Goal: Check status: Check status

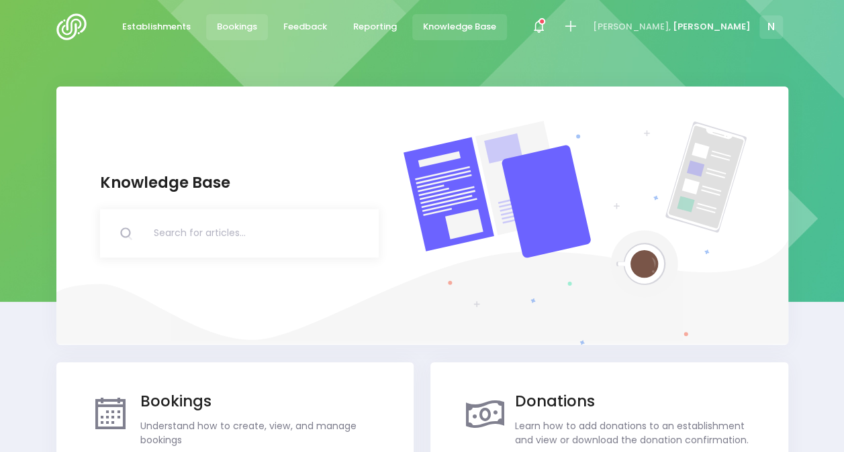
click at [240, 24] on span "Bookings" at bounding box center [237, 26] width 40 height 13
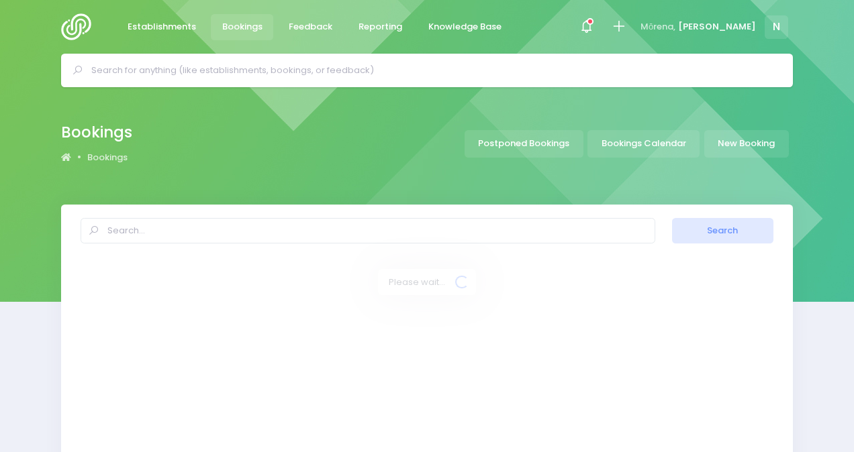
select select "20"
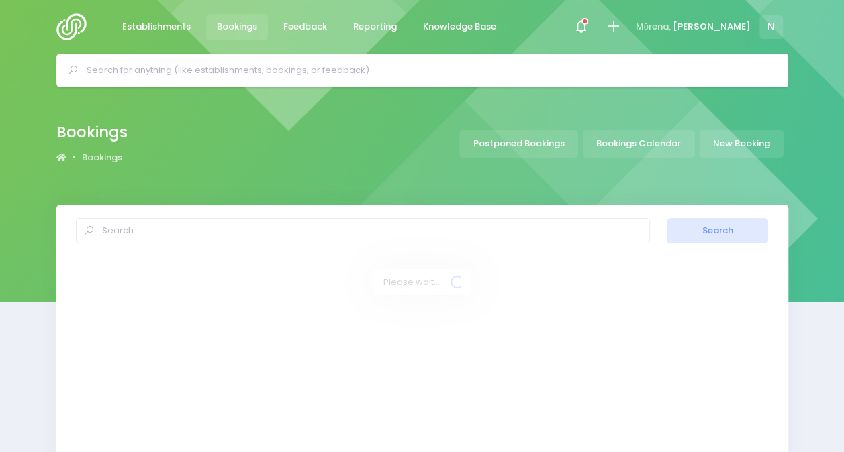
select select "20"
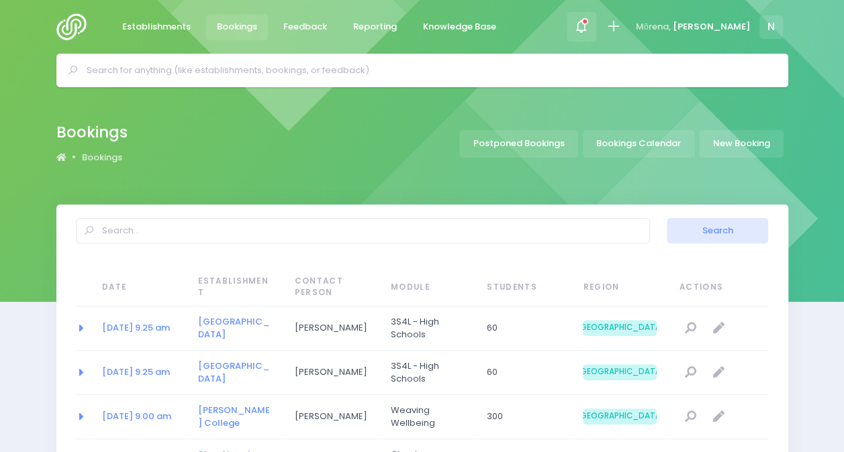
click at [583, 26] on span at bounding box center [581, 27] width 3 height 3
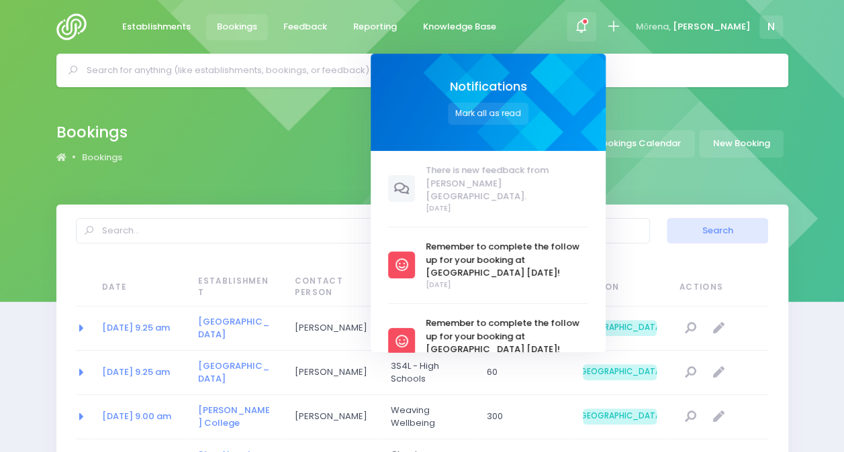
click at [589, 25] on icon at bounding box center [580, 26] width 15 height 15
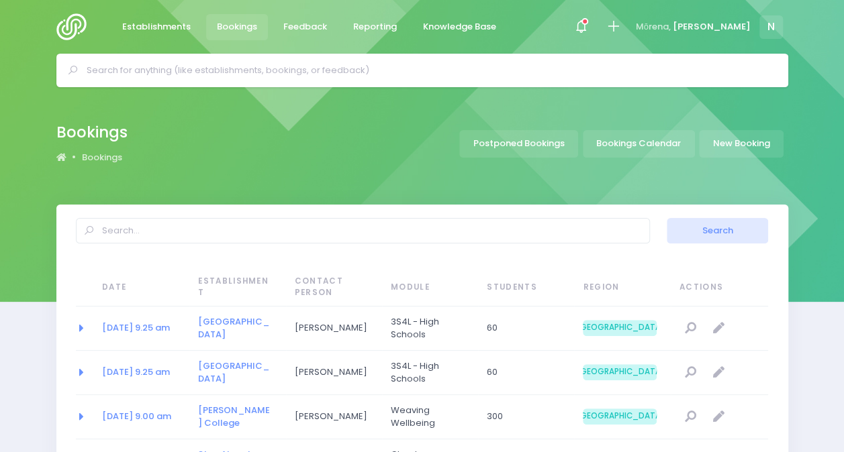
click at [234, 30] on span "Bookings" at bounding box center [237, 26] width 40 height 13
select select "20"
click at [77, 17] on img at bounding box center [75, 26] width 38 height 27
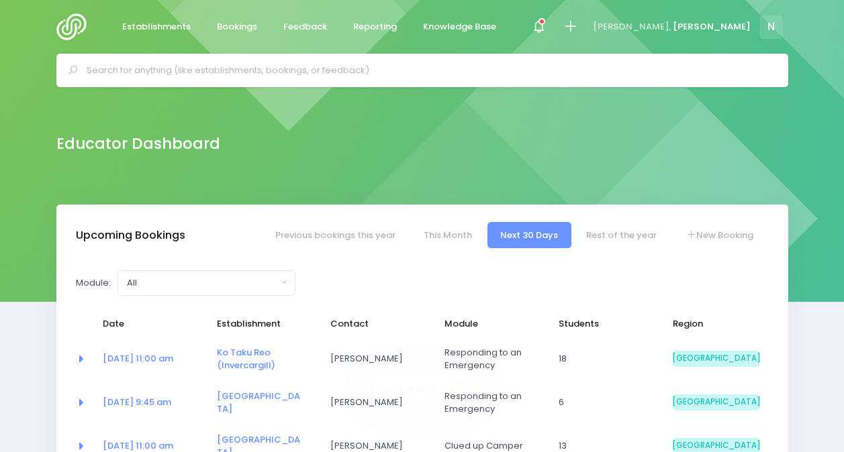
select select "5"
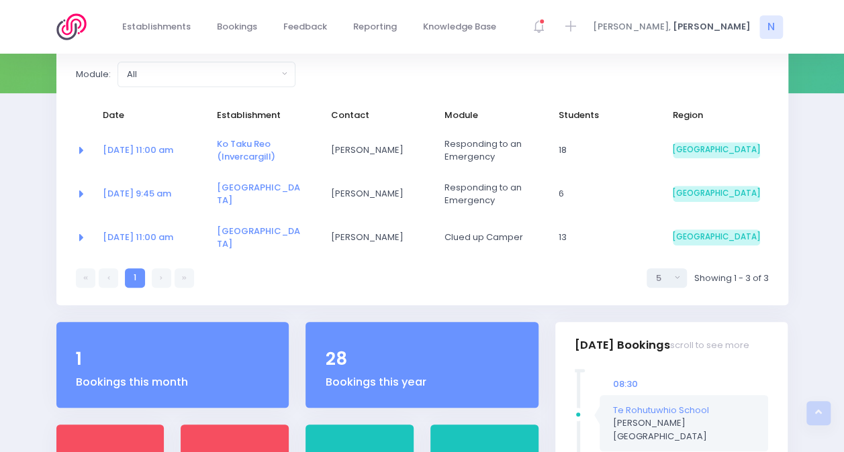
scroll to position [217, 0]
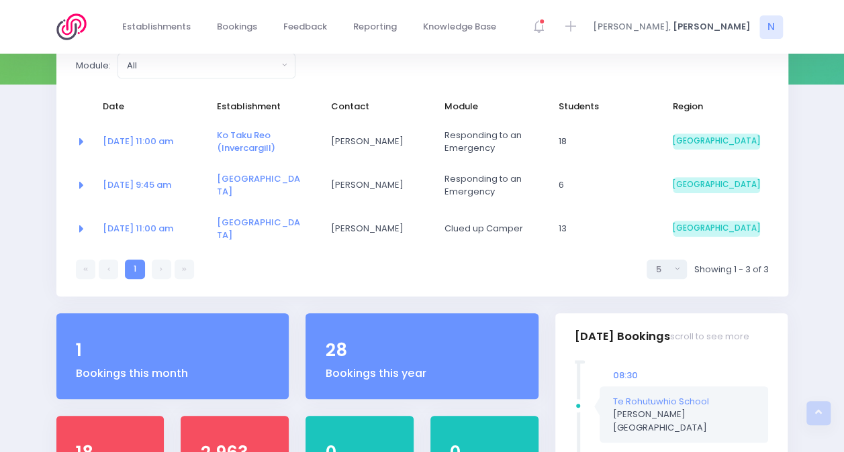
click at [161, 272] on link at bounding box center [161, 269] width 19 height 19
click at [184, 272] on link at bounding box center [183, 269] width 19 height 19
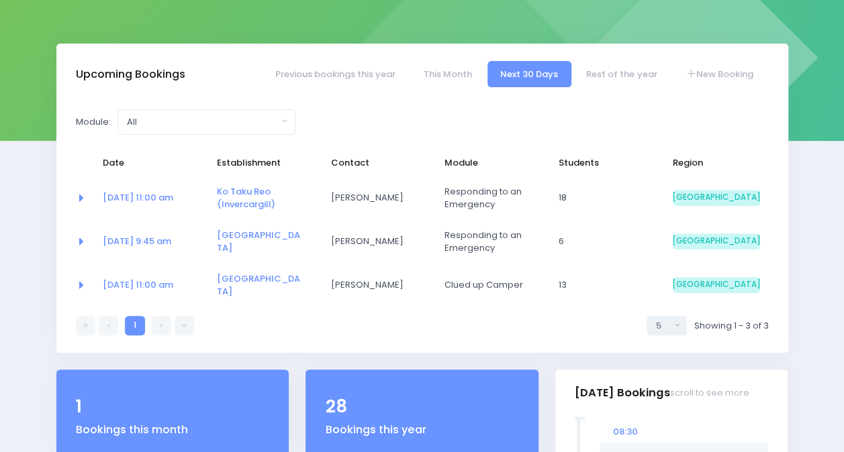
scroll to position [160, 0]
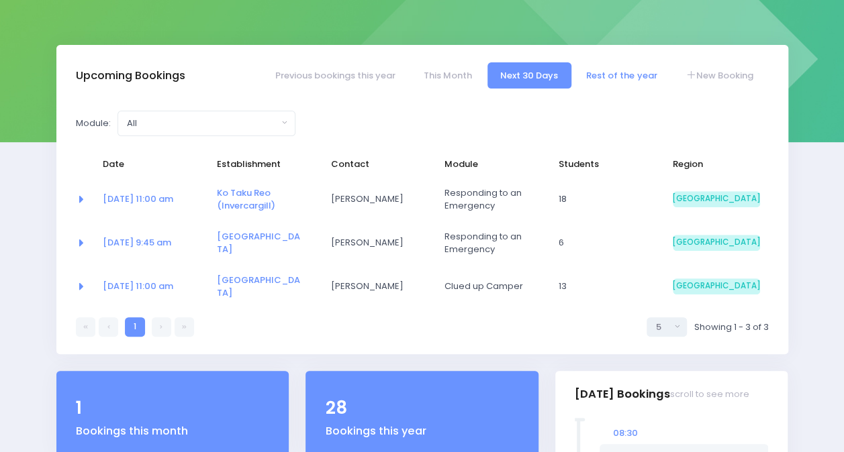
click at [592, 71] on link "Rest of the year" at bounding box center [621, 75] width 97 height 26
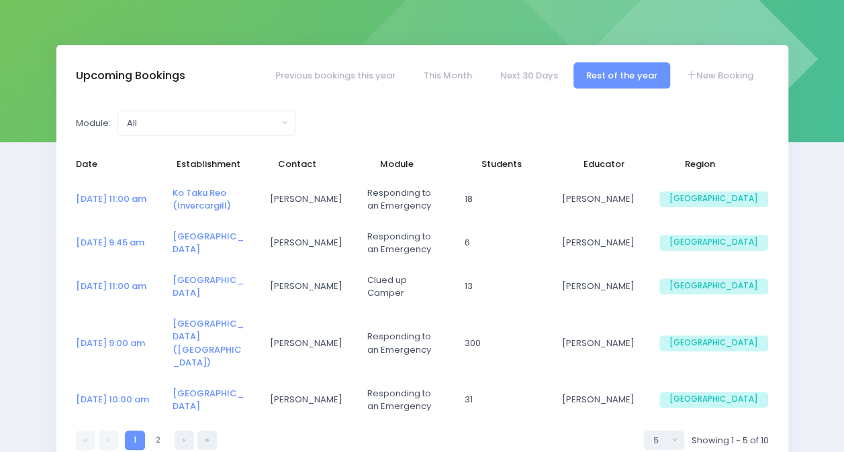
select select "5"
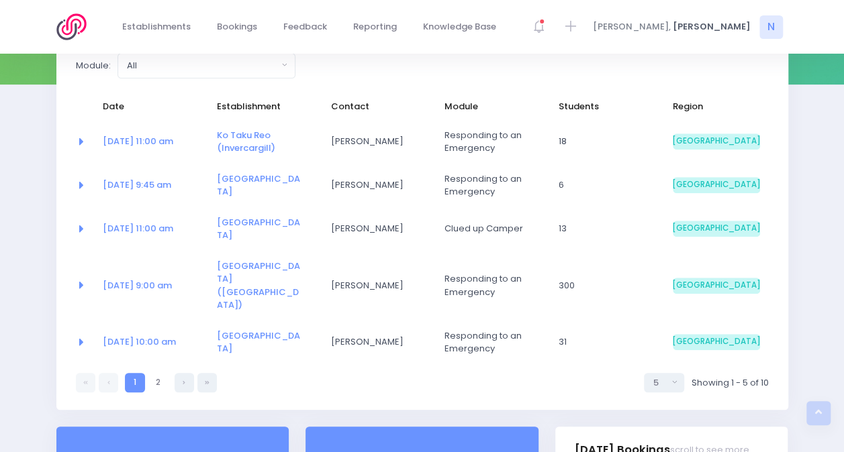
scroll to position [219, 0]
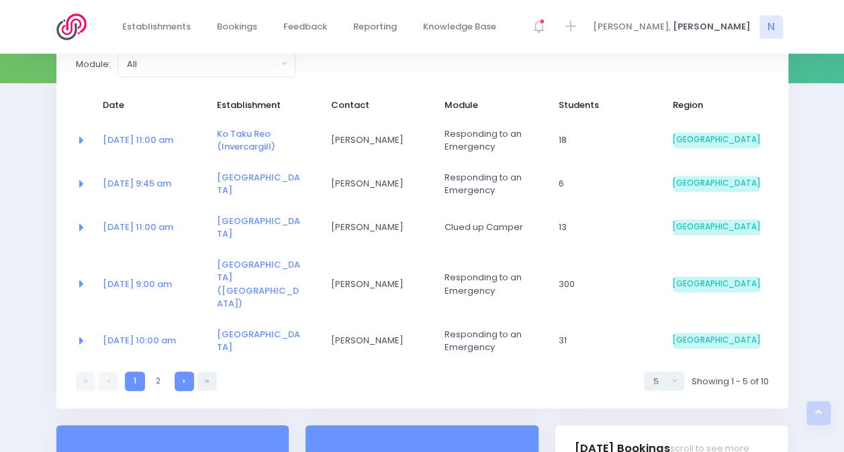
click at [183, 381] on icon at bounding box center [184, 381] width 3 height 0
select select "5"
